Goal: Task Accomplishment & Management: Use online tool/utility

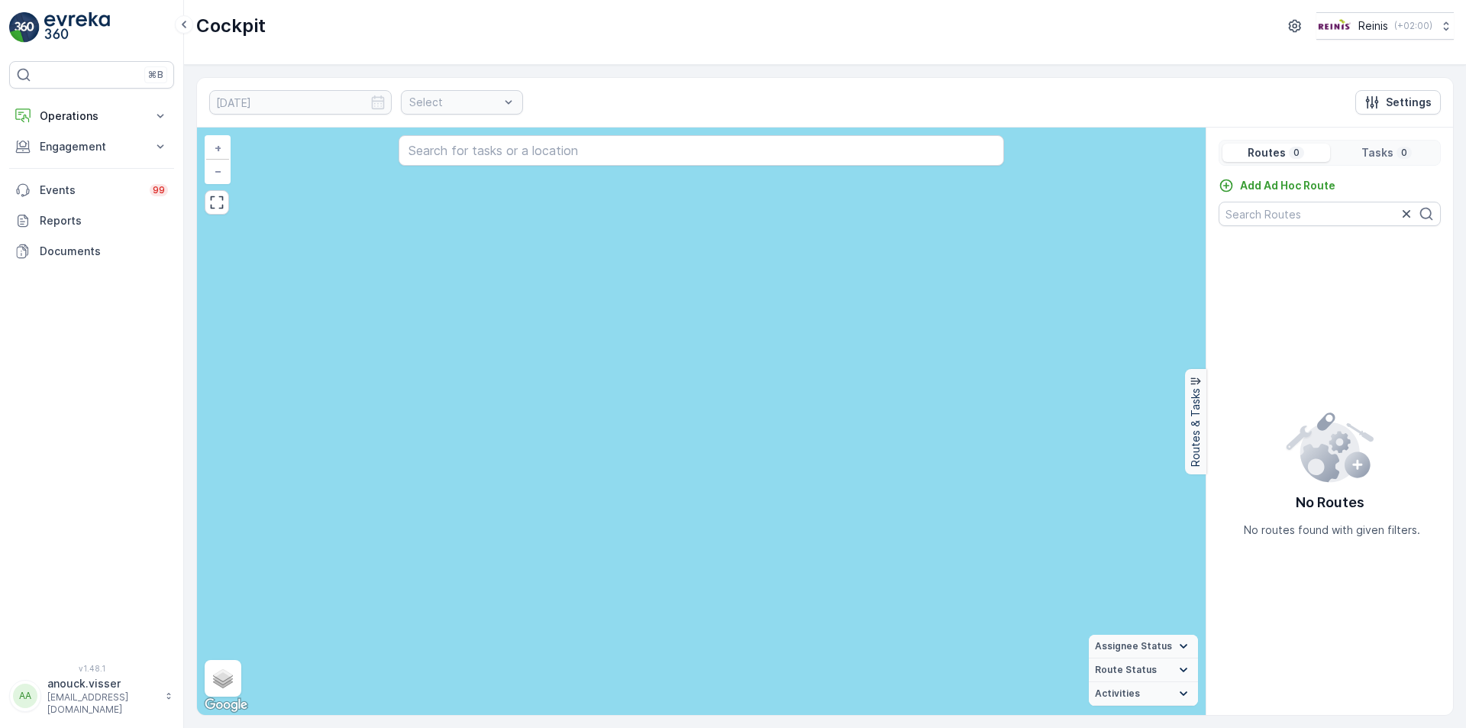
click at [92, 24] on img at bounding box center [77, 27] width 66 height 31
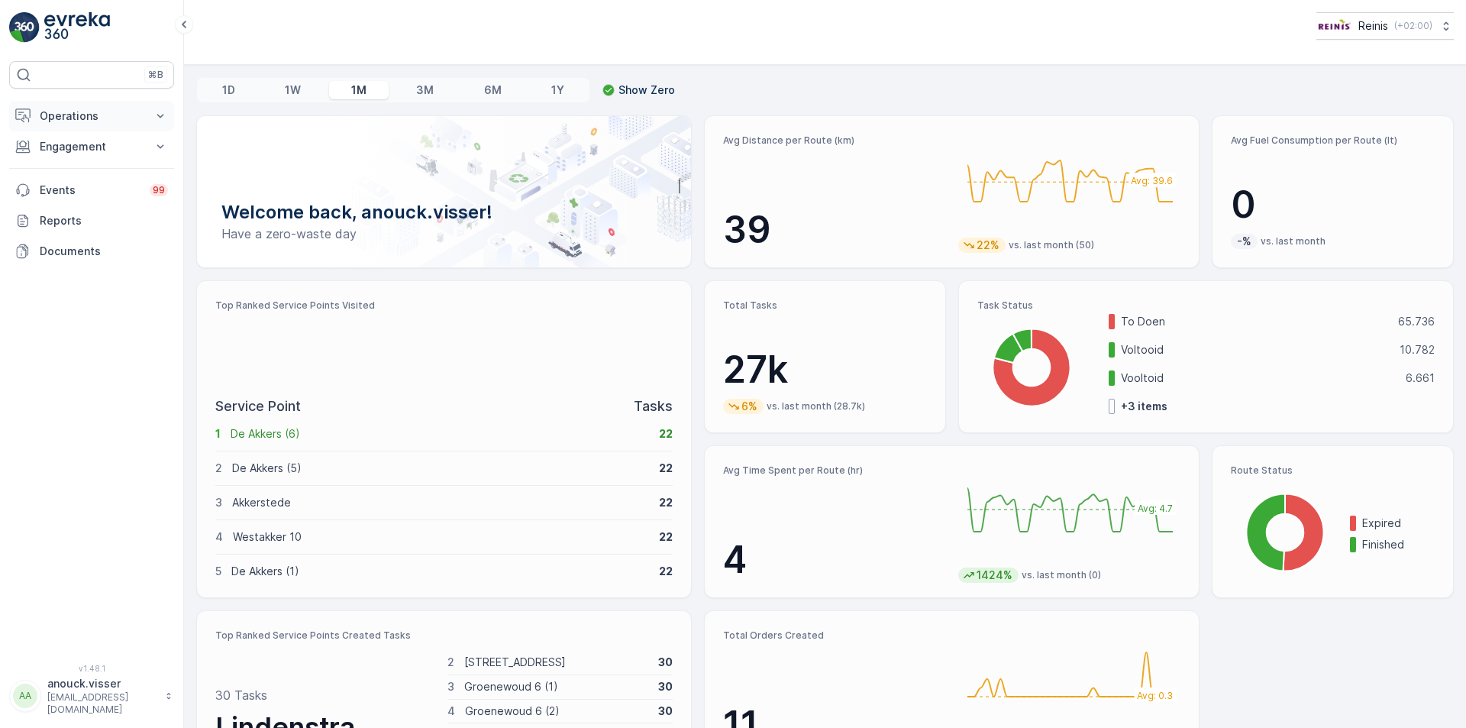
click at [157, 115] on icon at bounding box center [160, 115] width 15 height 15
click at [110, 185] on p "Routes & Tasks" at bounding box center [78, 184] width 79 height 15
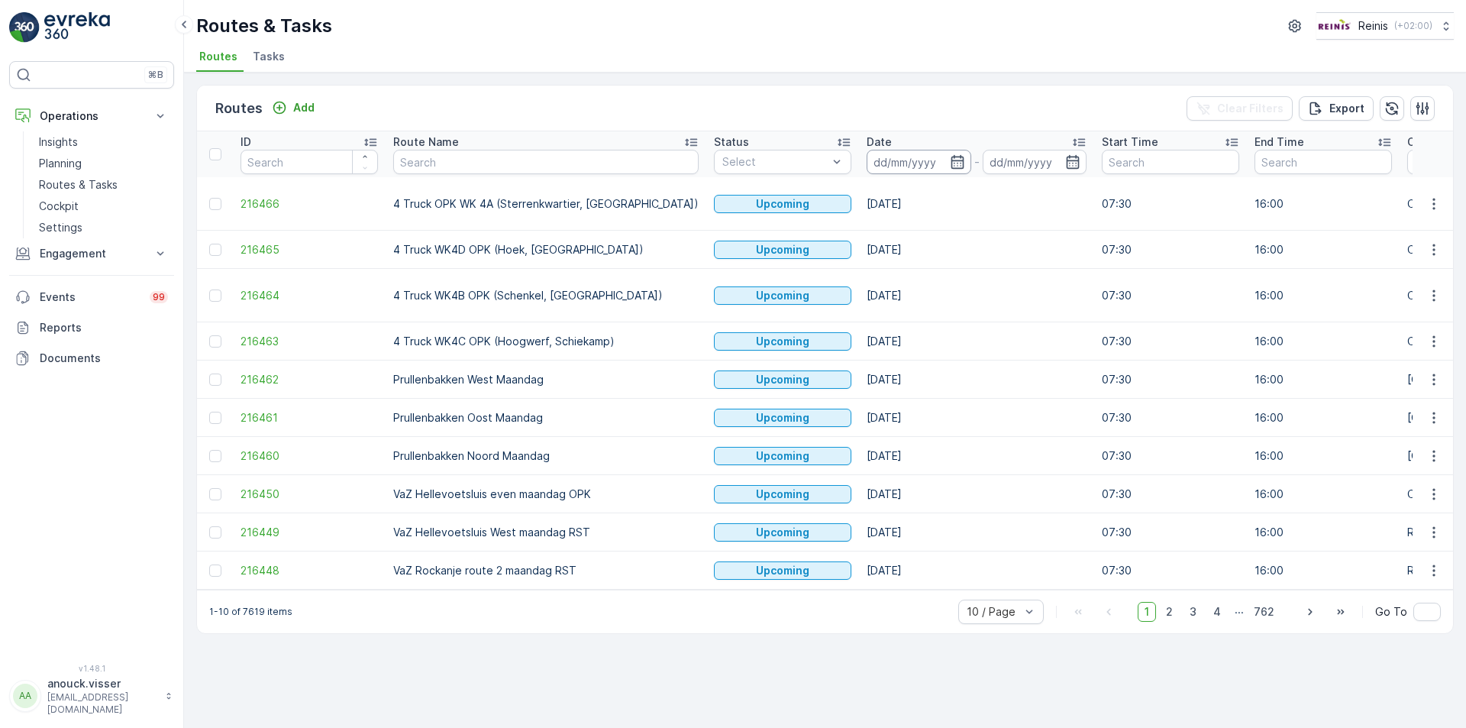
click at [867, 162] on input at bounding box center [919, 162] width 105 height 24
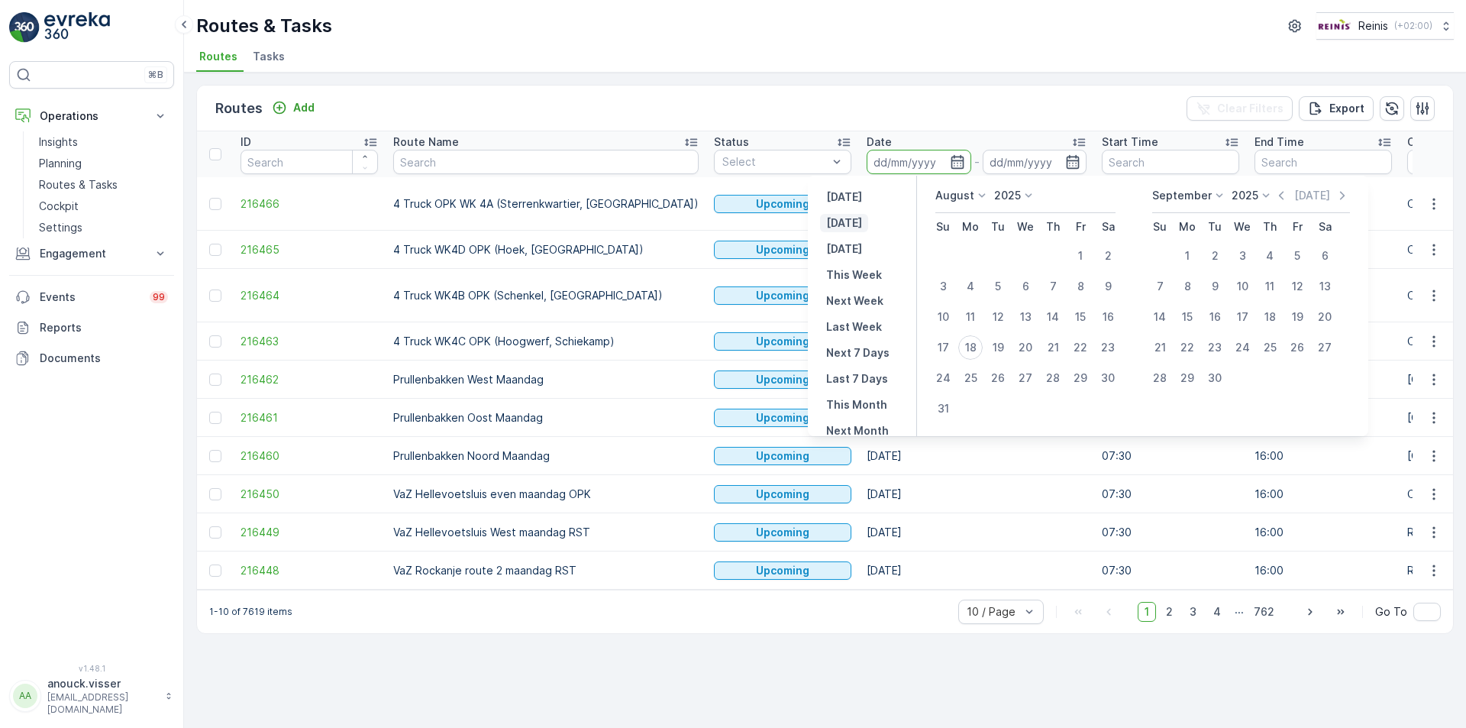
click at [851, 219] on p "Today" at bounding box center [844, 222] width 36 height 15
type input "[DATE]"
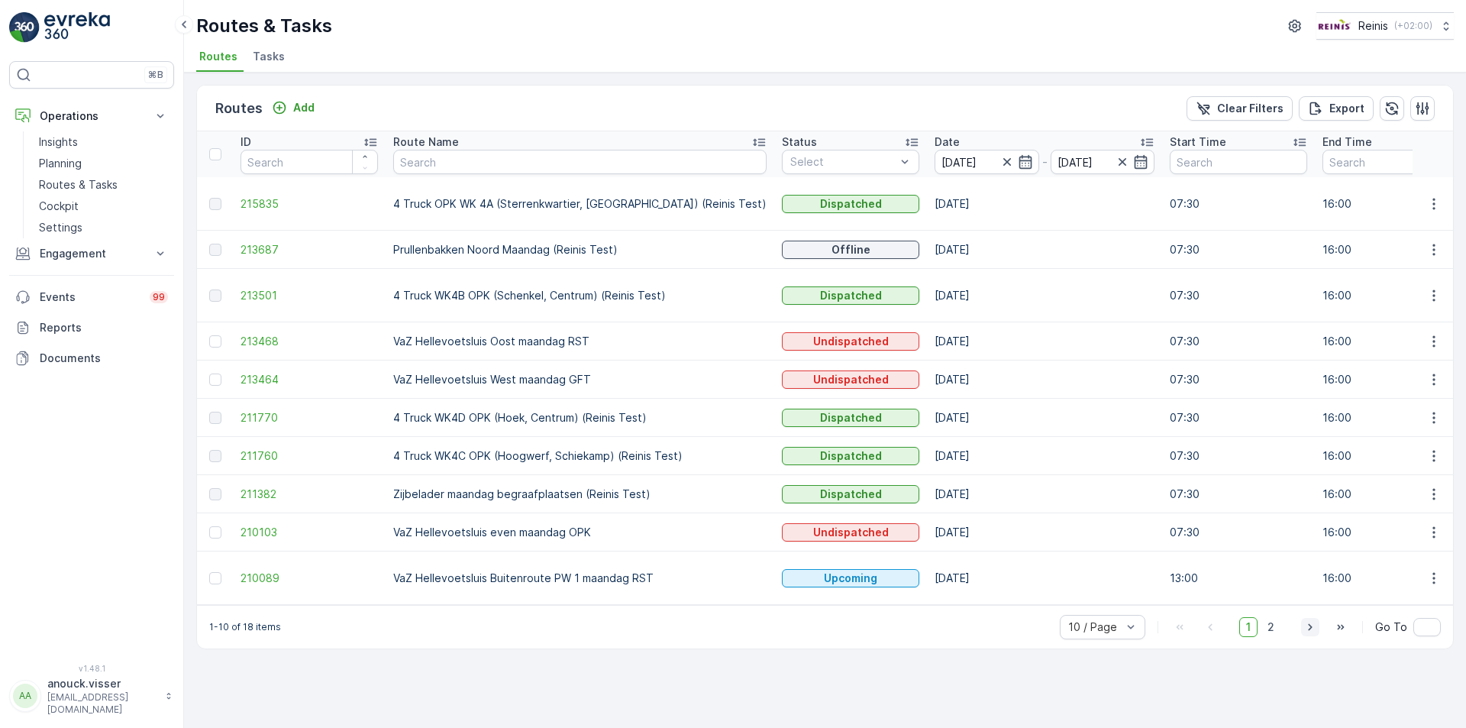
click at [1313, 625] on icon "button" at bounding box center [1310, 626] width 15 height 15
